Goal: Use online tool/utility: Utilize a website feature to perform a specific function

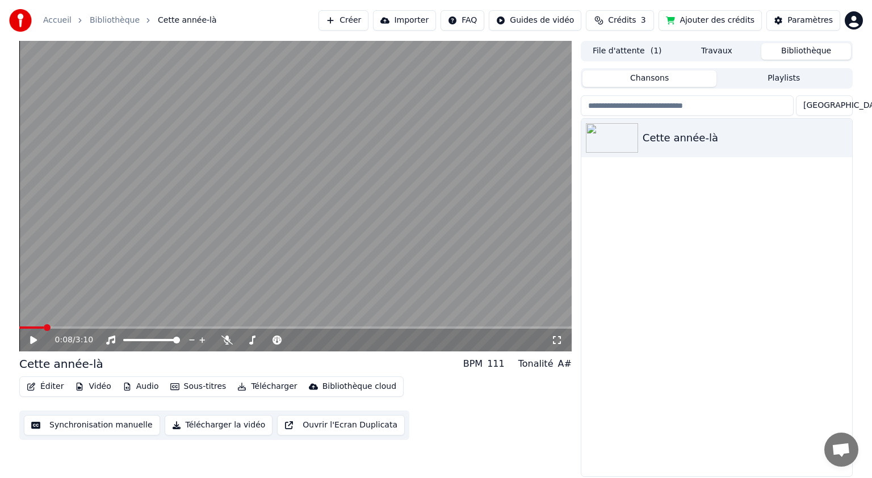
click at [91, 388] on button "Vidéo" at bounding box center [92, 387] width 45 height 16
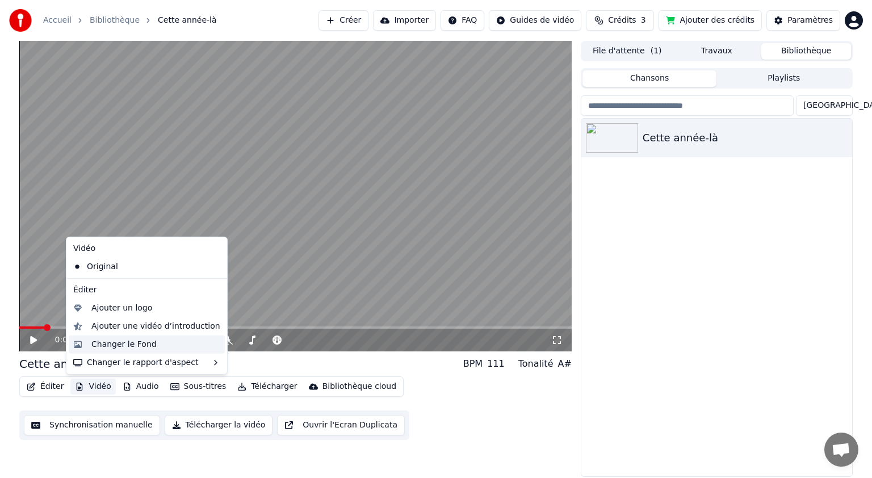
click at [114, 344] on div "Changer le Fond" at bounding box center [123, 344] width 65 height 11
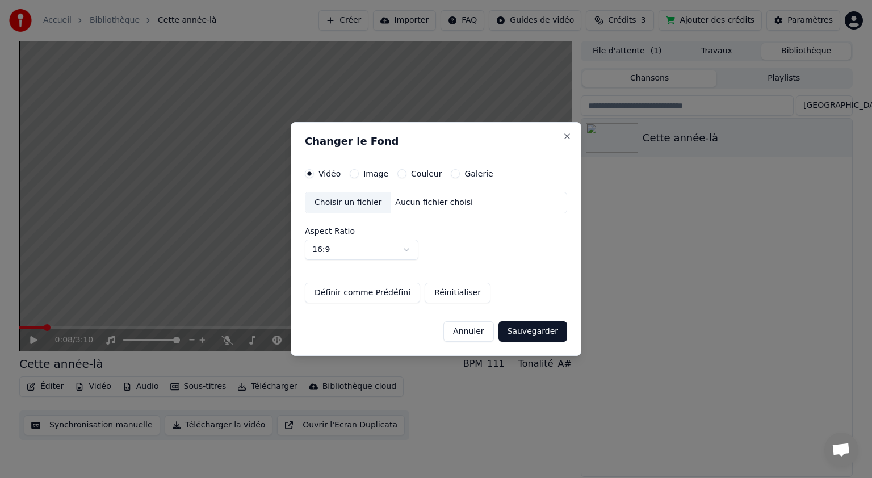
click at [453, 204] on div "Aucun fichier choisi" at bounding box center [433, 202] width 87 height 11
click at [530, 330] on button "Sauvegarder" at bounding box center [532, 331] width 69 height 20
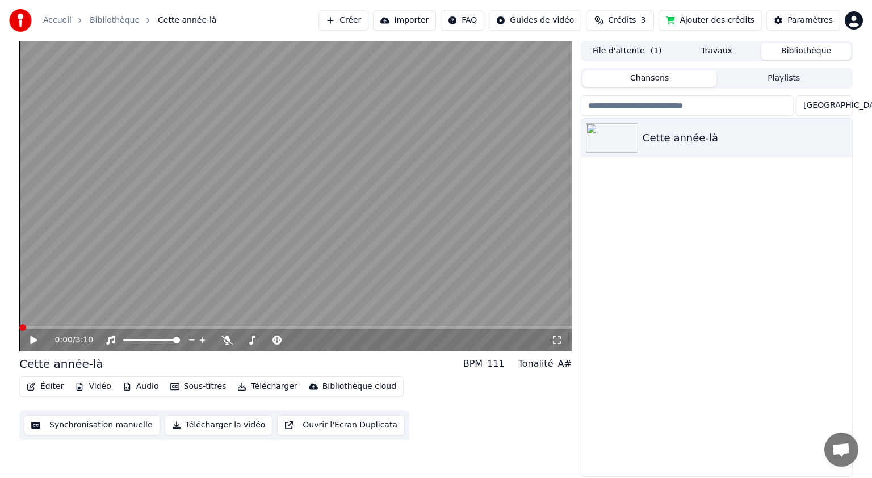
click at [19, 326] on span at bounding box center [22, 327] width 7 height 7
click at [33, 338] on icon at bounding box center [33, 340] width 7 height 8
click at [47, 330] on span at bounding box center [43, 327] width 7 height 7
click at [106, 327] on span at bounding box center [102, 327] width 7 height 7
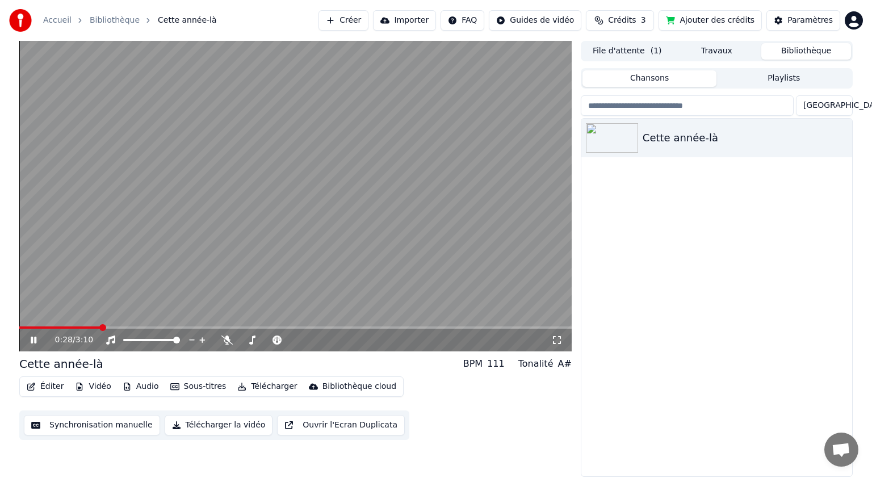
click at [180, 323] on video at bounding box center [295, 196] width 552 height 310
click at [190, 309] on video at bounding box center [295, 196] width 552 height 310
click at [216, 331] on span at bounding box center [212, 327] width 7 height 7
click at [351, 328] on span at bounding box center [295, 327] width 552 height 2
click at [464, 334] on div "1:54 / 3:10" at bounding box center [295, 340] width 552 height 23
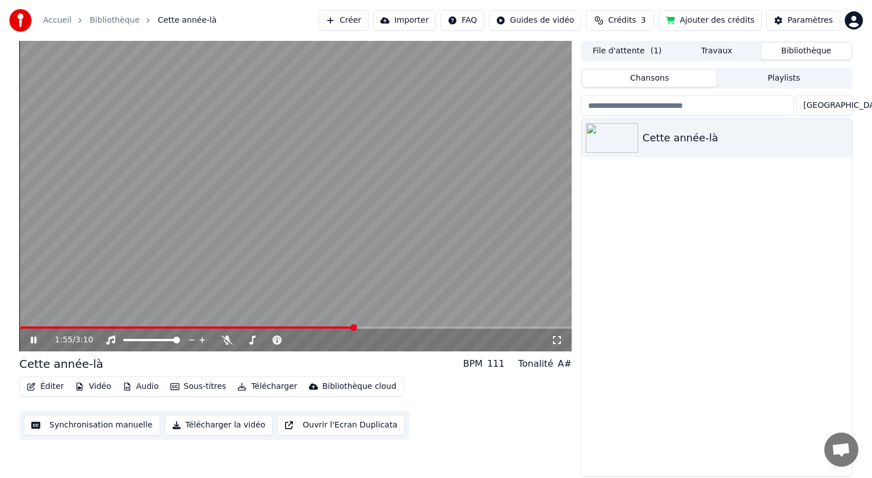
click at [491, 321] on video at bounding box center [295, 196] width 552 height 310
click at [470, 329] on div "1:55 / 3:10" at bounding box center [295, 340] width 552 height 23
click at [470, 330] on div "1:55 / 3:10" at bounding box center [295, 340] width 552 height 23
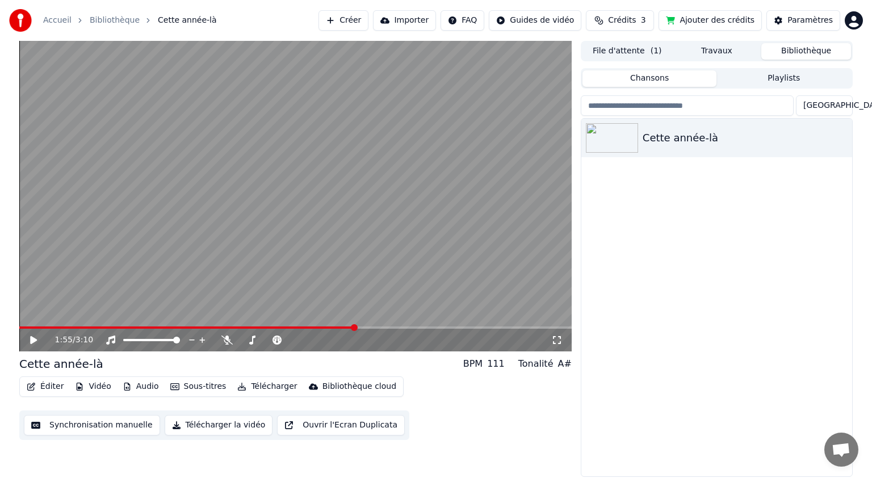
click at [387, 328] on span at bounding box center [295, 327] width 552 height 2
click at [388, 326] on span at bounding box center [203, 327] width 368 height 2
click at [390, 326] on span at bounding box center [386, 327] width 7 height 7
click at [461, 326] on video at bounding box center [295, 196] width 552 height 310
click at [461, 339] on div "2:07 / 3:10" at bounding box center [295, 196] width 552 height 310
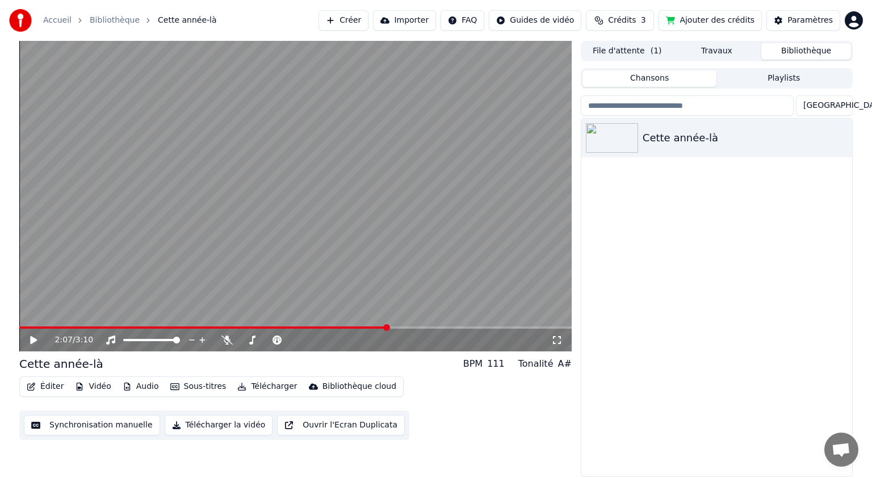
click at [461, 339] on div "2:07 / 3:10" at bounding box center [303, 339] width 496 height 11
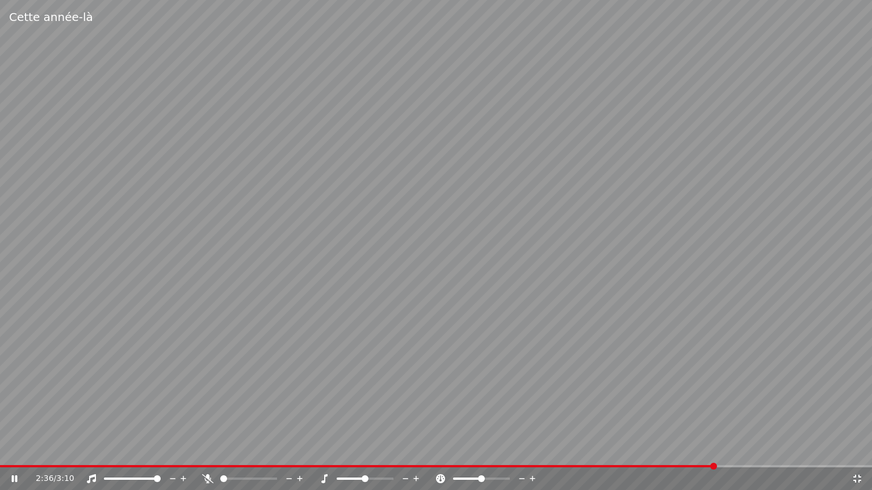
drag, startPoint x: 762, startPoint y: 460, endPoint x: 792, endPoint y: 462, distance: 30.1
click at [802, 460] on video at bounding box center [436, 245] width 872 height 490
click at [825, 462] on video at bounding box center [436, 245] width 872 height 490
click at [829, 464] on video at bounding box center [436, 245] width 872 height 490
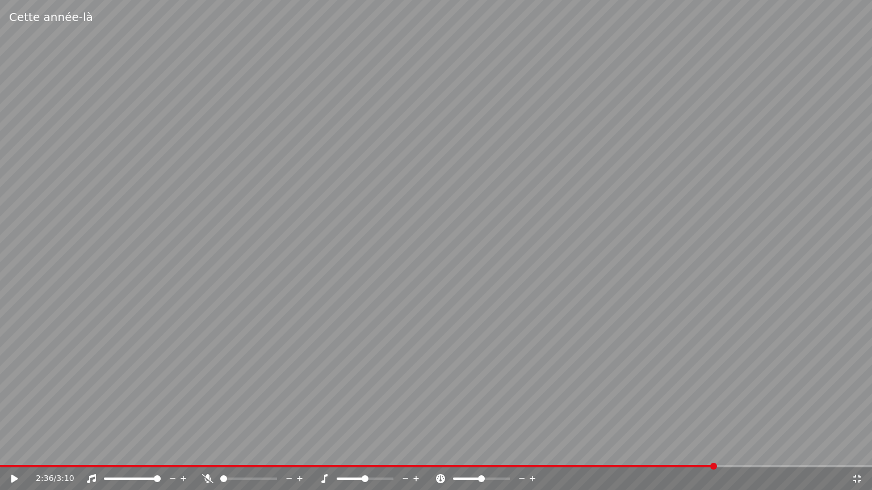
click at [828, 464] on video at bounding box center [436, 245] width 872 height 490
click at [828, 451] on video at bounding box center [436, 245] width 872 height 490
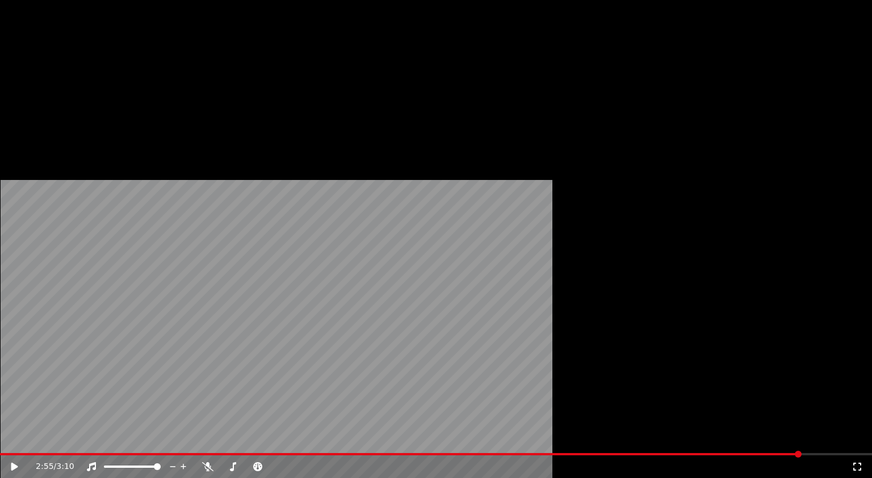
click at [801, 454] on span at bounding box center [798, 454] width 7 height 7
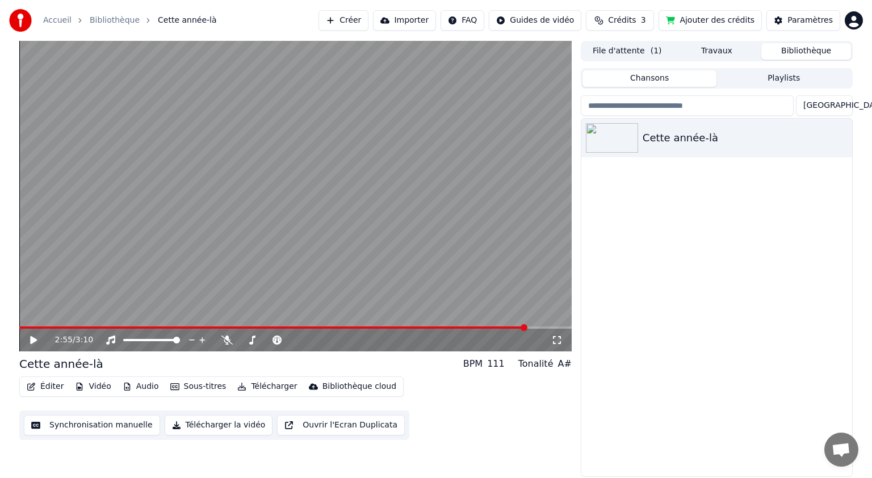
click at [527, 331] on span at bounding box center [523, 327] width 7 height 7
click at [415, 308] on video at bounding box center [295, 196] width 552 height 310
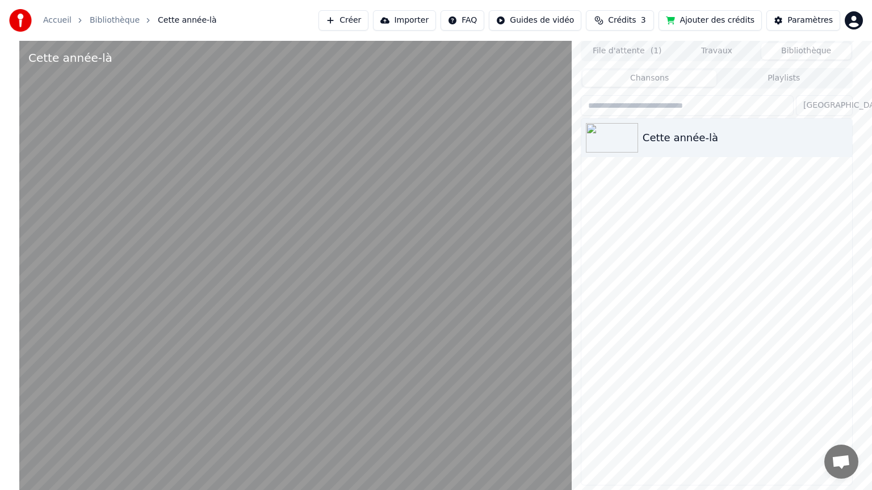
click at [415, 321] on video at bounding box center [295, 286] width 552 height 490
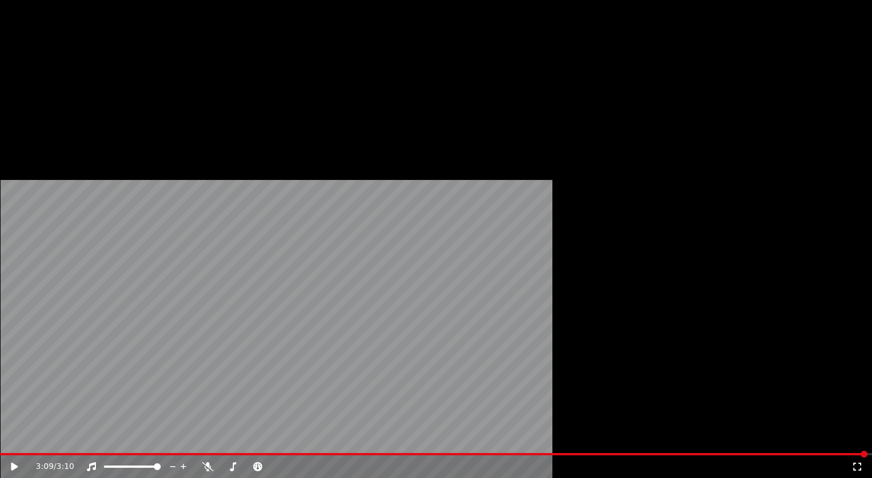
click at [95, 84] on button "Vidéo" at bounding box center [92, 76] width 45 height 16
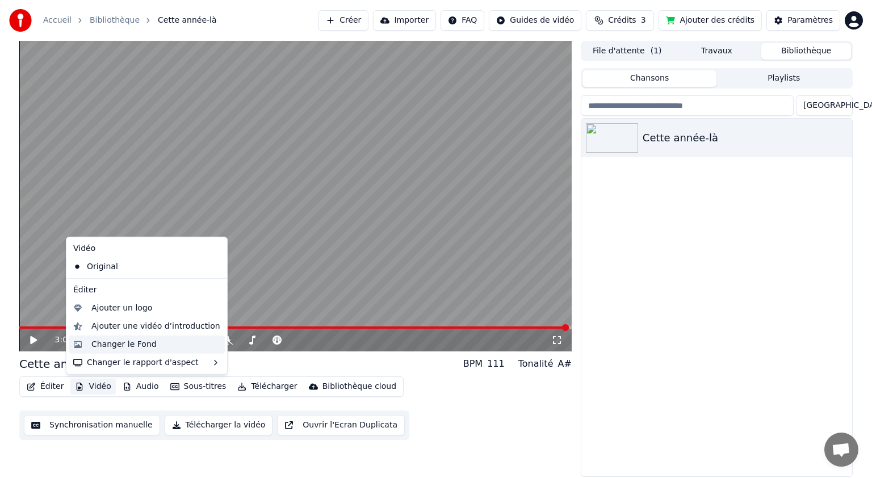
click at [125, 347] on div "Changer le Fond" at bounding box center [123, 344] width 65 height 11
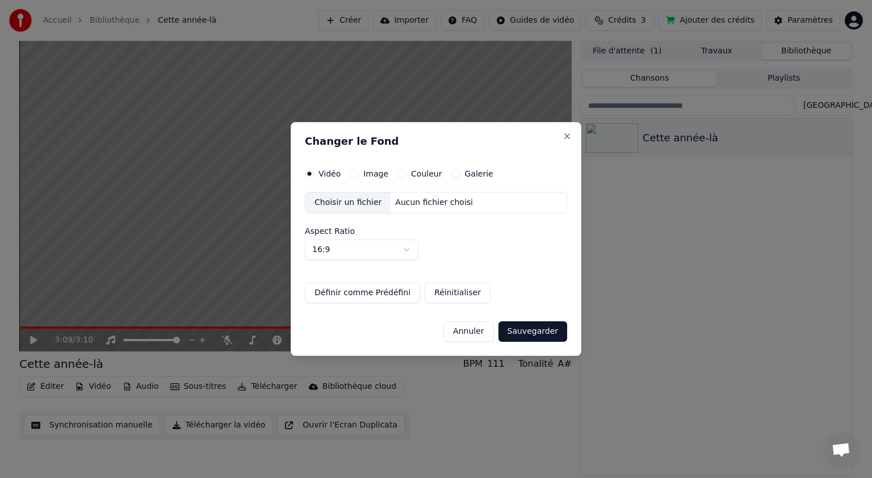
click at [350, 205] on div "Choisir un fichier" at bounding box center [347, 202] width 85 height 20
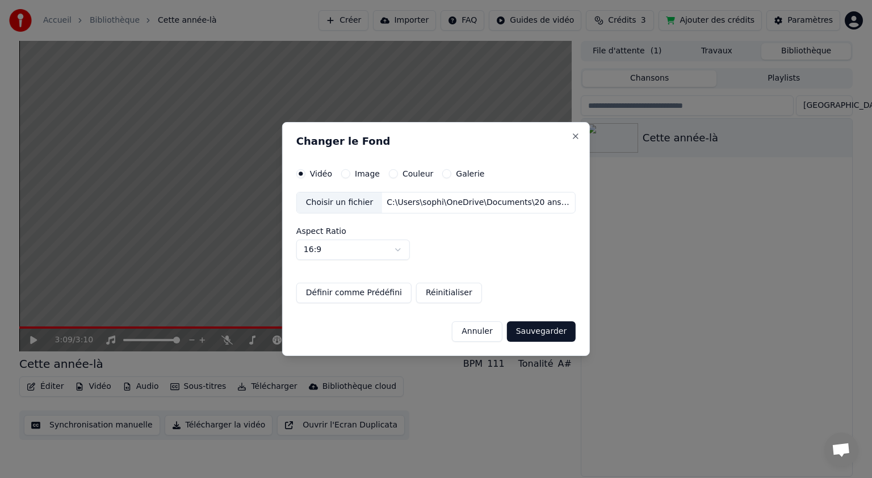
click at [532, 336] on button "Sauvegarder" at bounding box center [541, 331] width 69 height 20
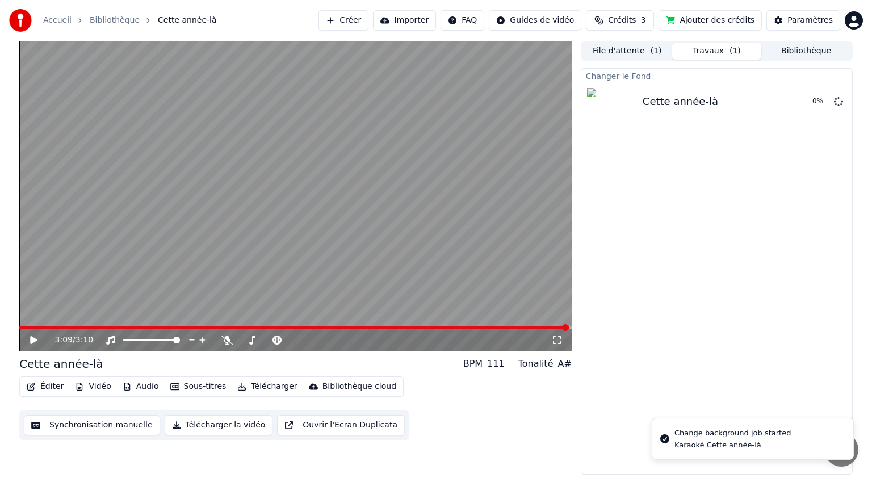
click at [68, 12] on div "Accueil Bibliothèque Cette année-là" at bounding box center [113, 20] width 208 height 23
click at [66, 20] on link "Accueil" at bounding box center [57, 20] width 28 height 11
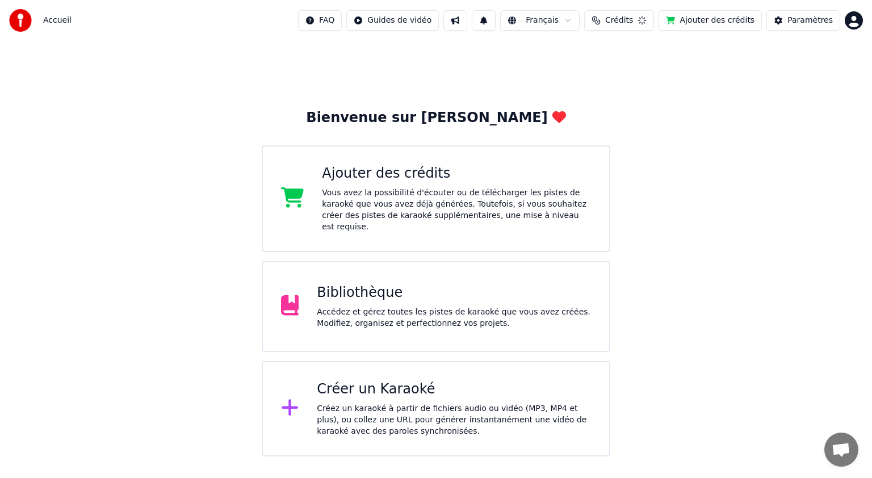
click at [385, 306] on div "Accédez et gérez toutes les pistes de karaoké que vous avez créées. Modifiez, o…" at bounding box center [454, 317] width 274 height 23
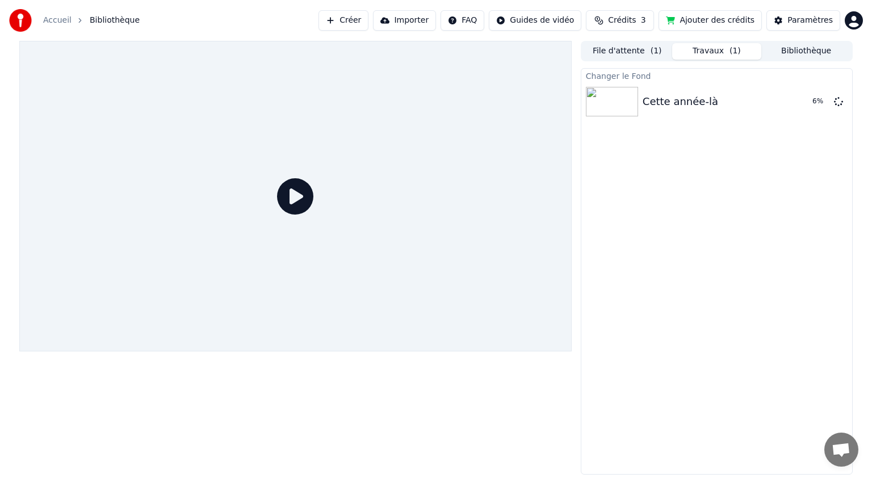
click at [307, 200] on icon at bounding box center [295, 196] width 36 height 36
click at [296, 195] on icon at bounding box center [295, 196] width 36 height 36
click at [295, 194] on icon at bounding box center [295, 196] width 36 height 36
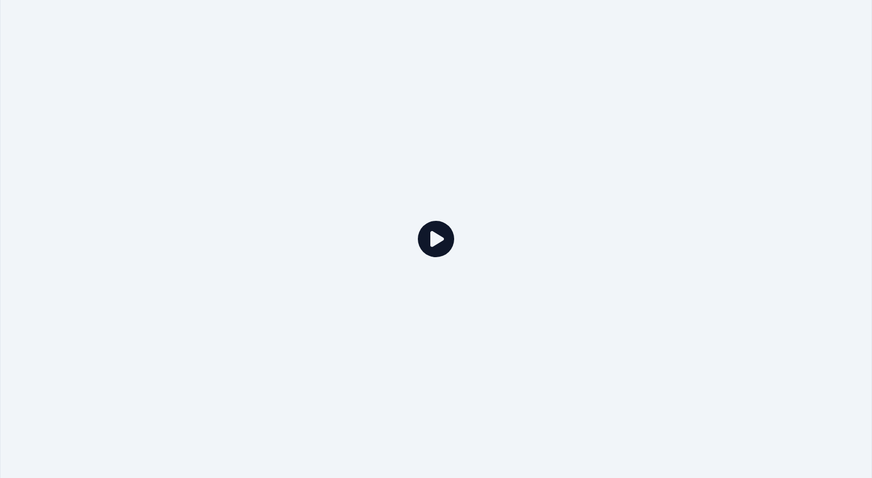
click at [295, 207] on div at bounding box center [436, 239] width 872 height 490
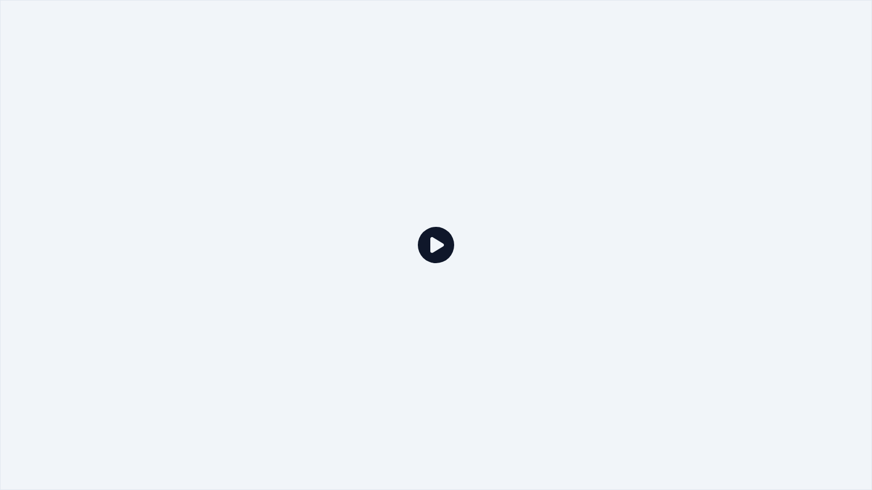
click at [435, 250] on icon at bounding box center [436, 245] width 36 height 36
click at [439, 253] on icon at bounding box center [436, 245] width 36 height 36
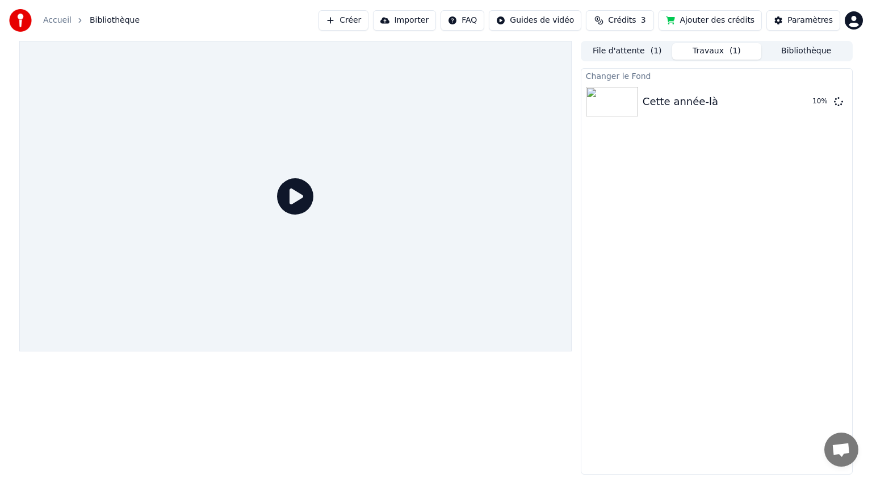
click at [439, 239] on div at bounding box center [295, 196] width 552 height 310
click at [663, 106] on div "Cette année-là" at bounding box center [679, 102] width 75 height 16
